Goal: Find specific page/section: Find specific page/section

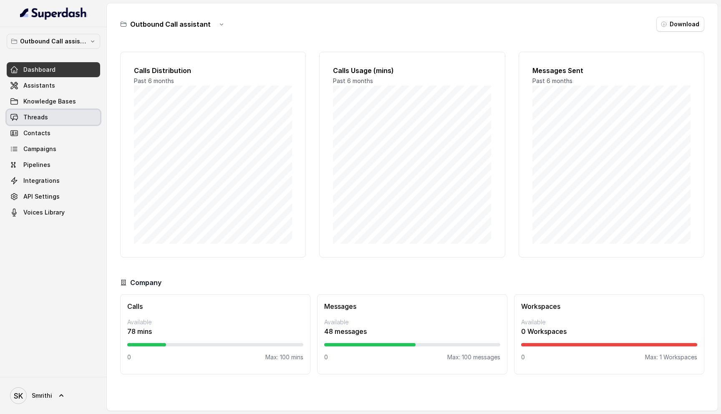
click at [45, 116] on span "Threads" at bounding box center [35, 117] width 25 height 8
